Goal: Transaction & Acquisition: Obtain resource

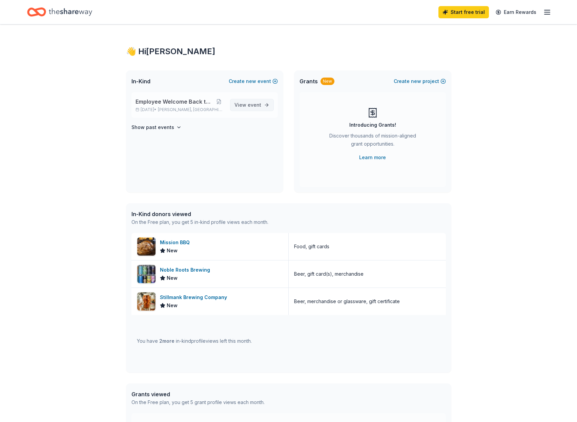
click at [241, 104] on span "View event" at bounding box center [247, 105] width 27 height 8
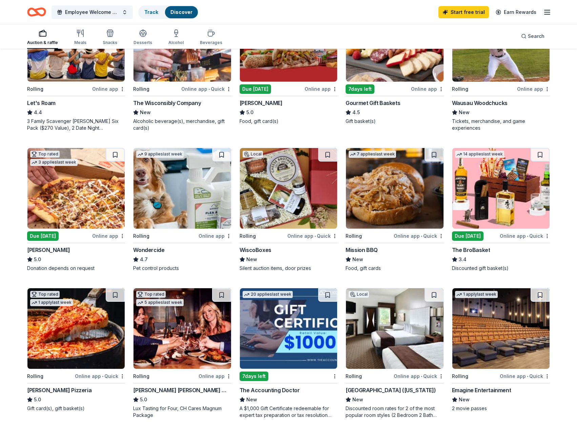
scroll to position [305, 0]
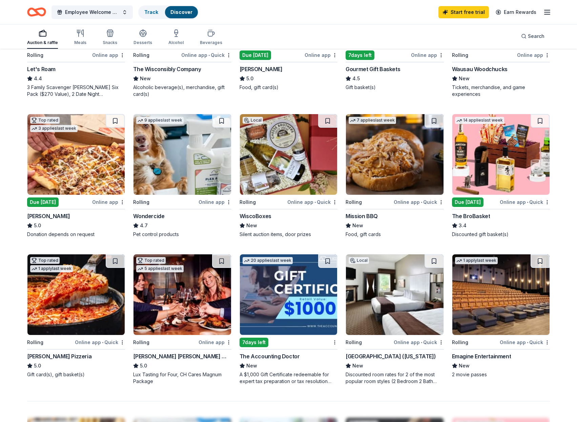
click at [494, 356] on div "Emagine Entertainment" at bounding box center [481, 356] width 59 height 8
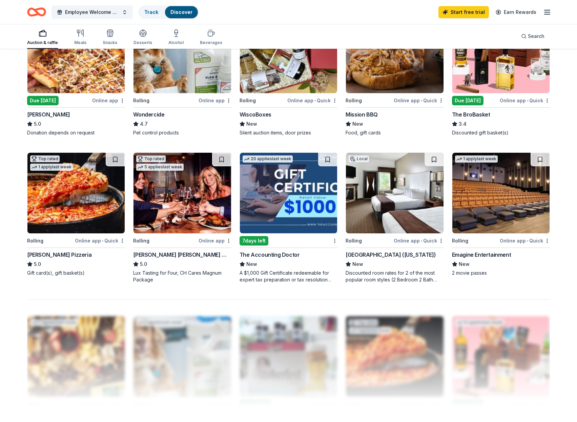
scroll to position [440, 0]
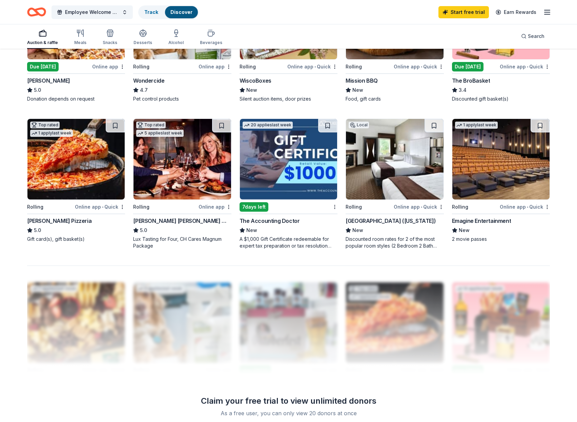
click at [499, 172] on img at bounding box center [500, 159] width 97 height 81
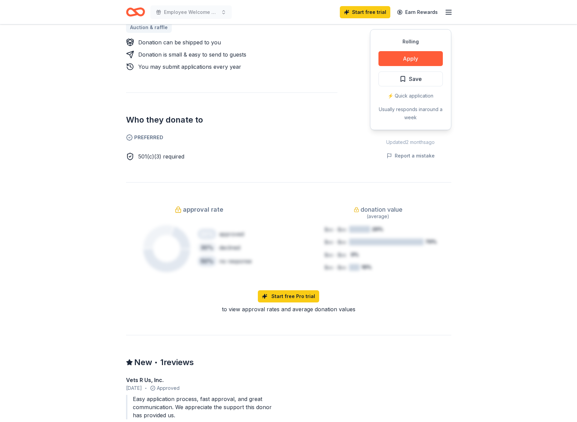
scroll to position [237, 0]
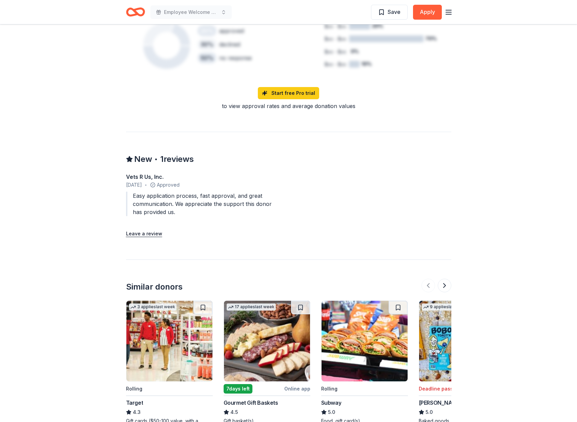
scroll to position [610, 0]
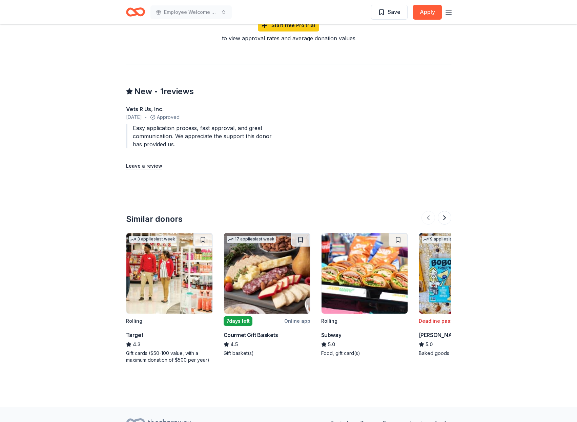
click at [137, 331] on div "Target" at bounding box center [134, 335] width 17 height 8
click at [447, 211] on button at bounding box center [445, 218] width 14 height 14
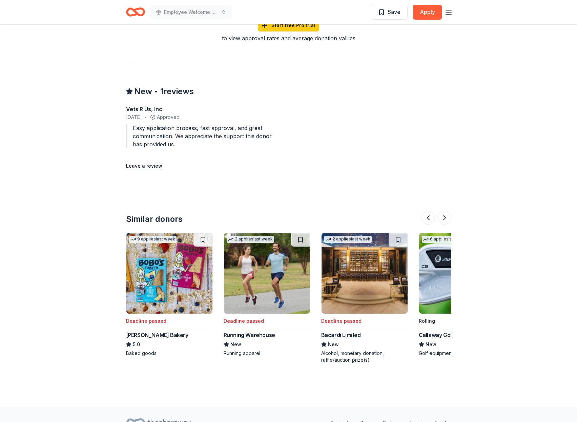
click at [156, 280] on img at bounding box center [169, 273] width 86 height 81
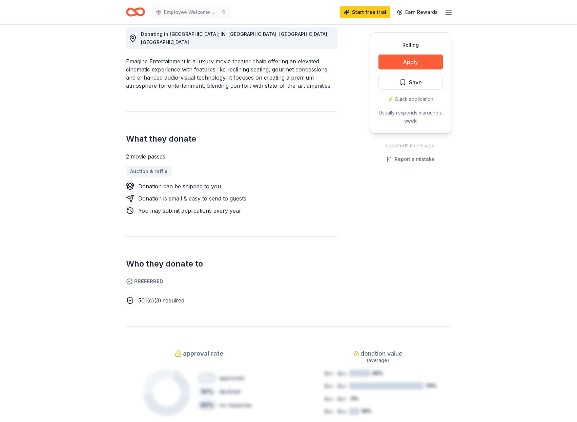
scroll to position [25, 0]
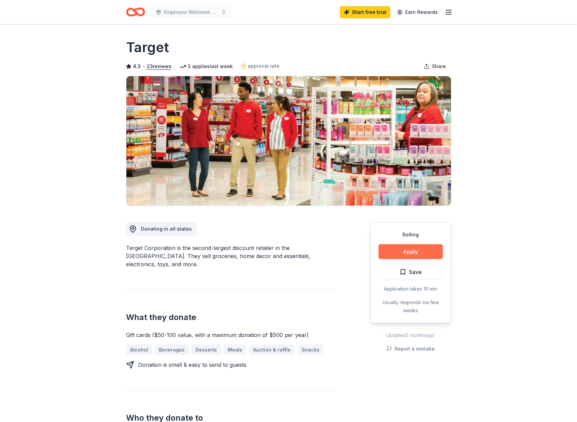
click at [404, 251] on button "Apply" at bounding box center [410, 251] width 64 height 15
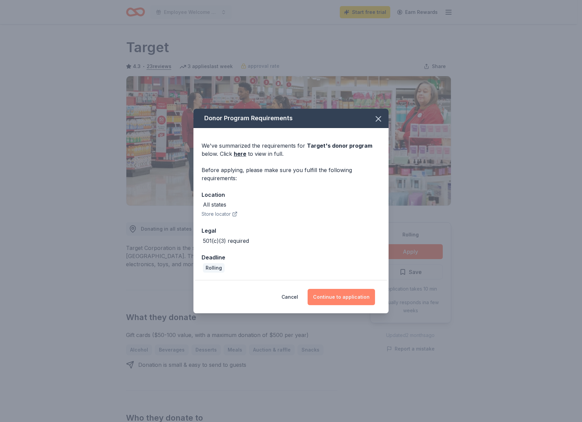
click at [343, 297] on button "Continue to application" at bounding box center [340, 297] width 67 height 16
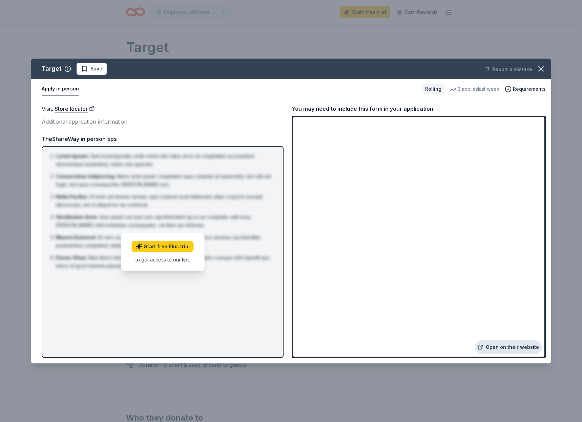
click at [504, 348] on link "Open on their website" at bounding box center [508, 347] width 67 height 14
click at [541, 68] on icon "button" at bounding box center [540, 68] width 5 height 5
